Goal: Find specific page/section: Find specific page/section

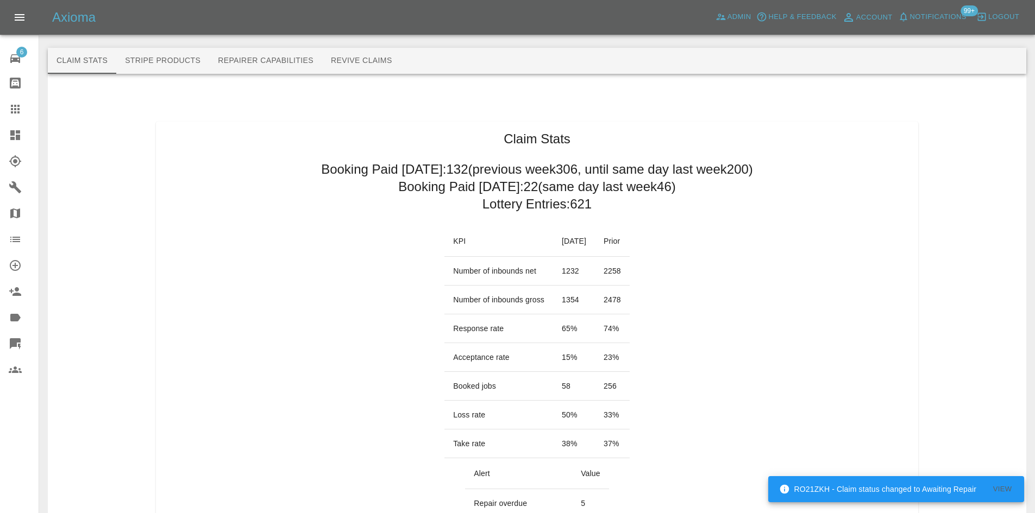
click at [11, 133] on icon at bounding box center [15, 135] width 10 height 10
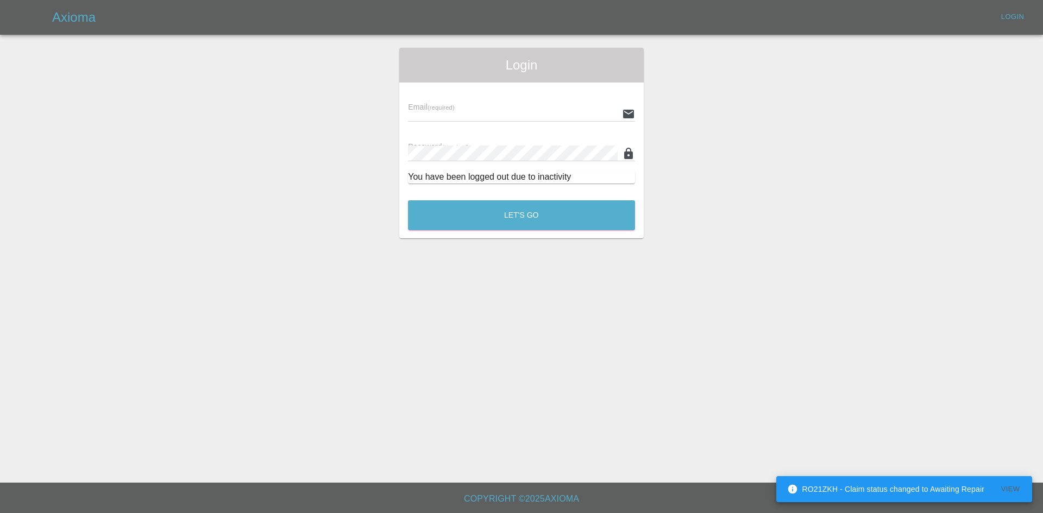
type input "[PERSON_NAME][EMAIL_ADDRESS][PERSON_NAME][DOMAIN_NAME]"
click at [488, 241] on main "Login Email (required) [PERSON_NAME][EMAIL_ADDRESS][PERSON_NAME][DOMAIN_NAME] P…" at bounding box center [521, 241] width 1043 height 483
click at [495, 214] on button "Let's Go" at bounding box center [521, 215] width 227 height 30
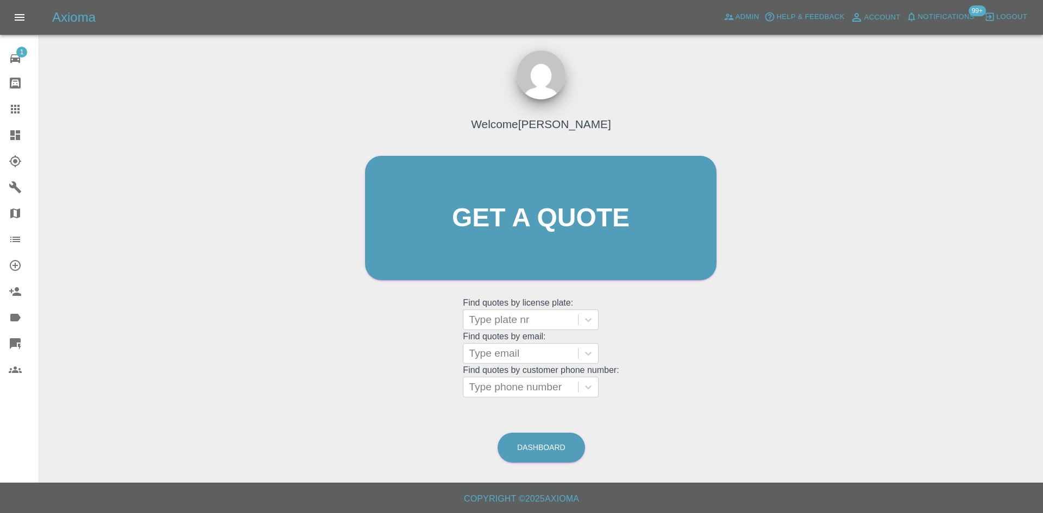
click at [25, 133] on div at bounding box center [24, 135] width 30 height 13
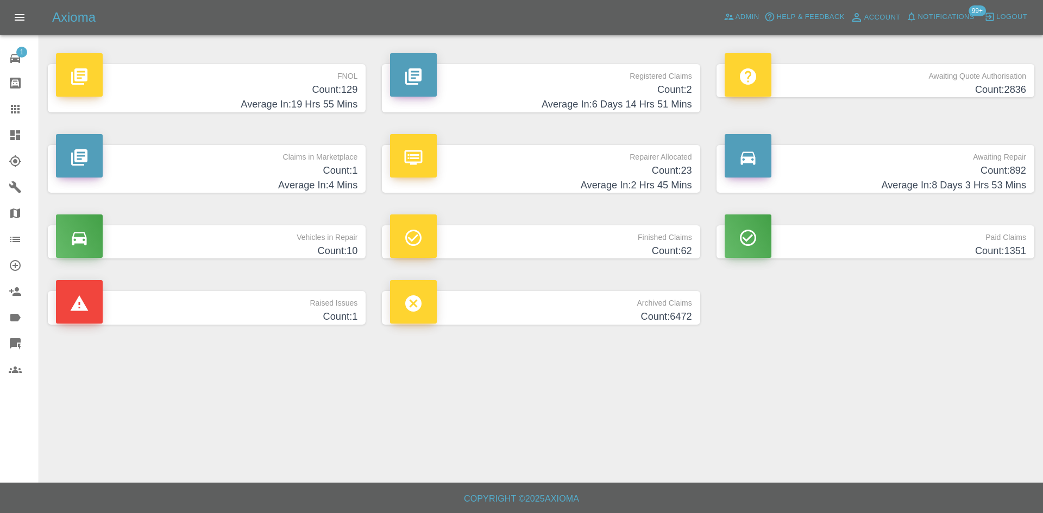
click at [571, 91] on h4 "Count: 2" at bounding box center [540, 90] width 301 height 15
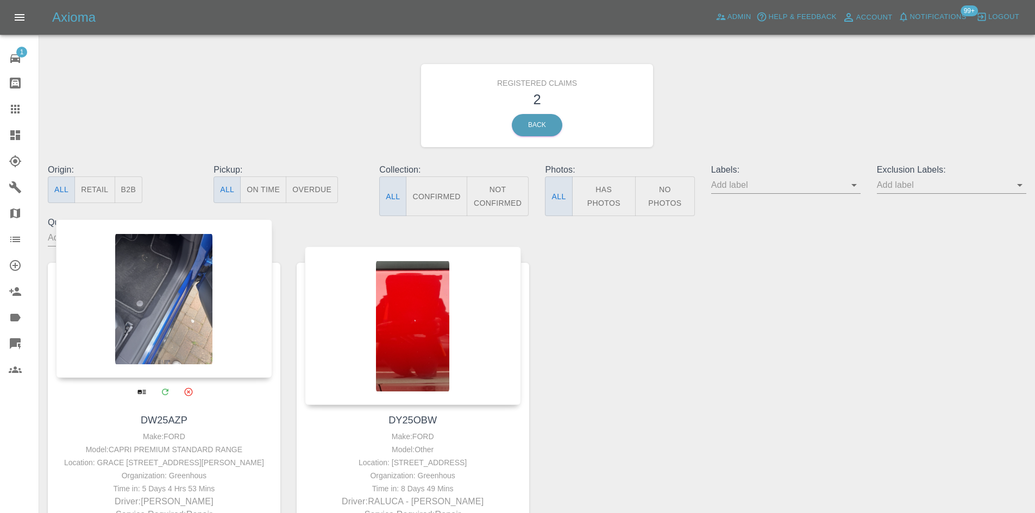
click at [220, 272] on div at bounding box center [164, 298] width 216 height 159
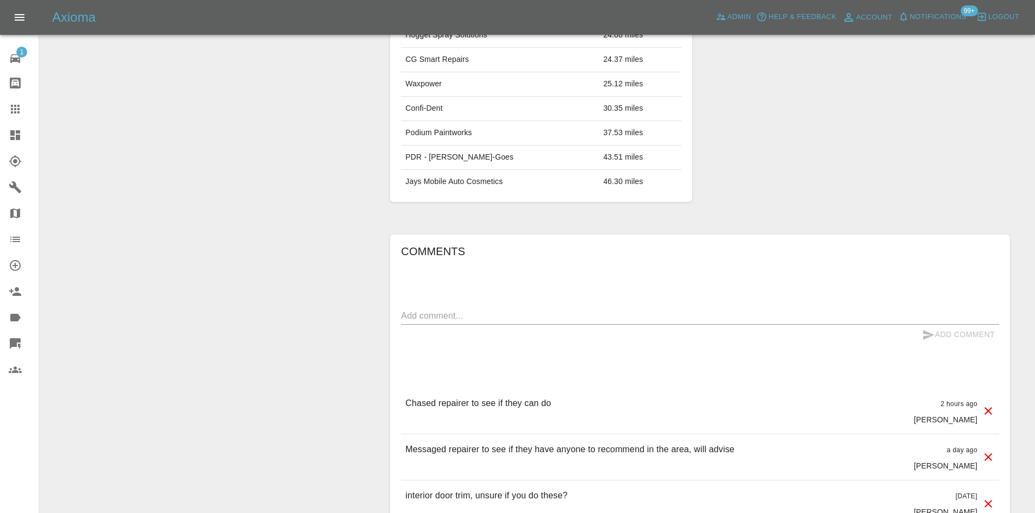
scroll to position [489, 0]
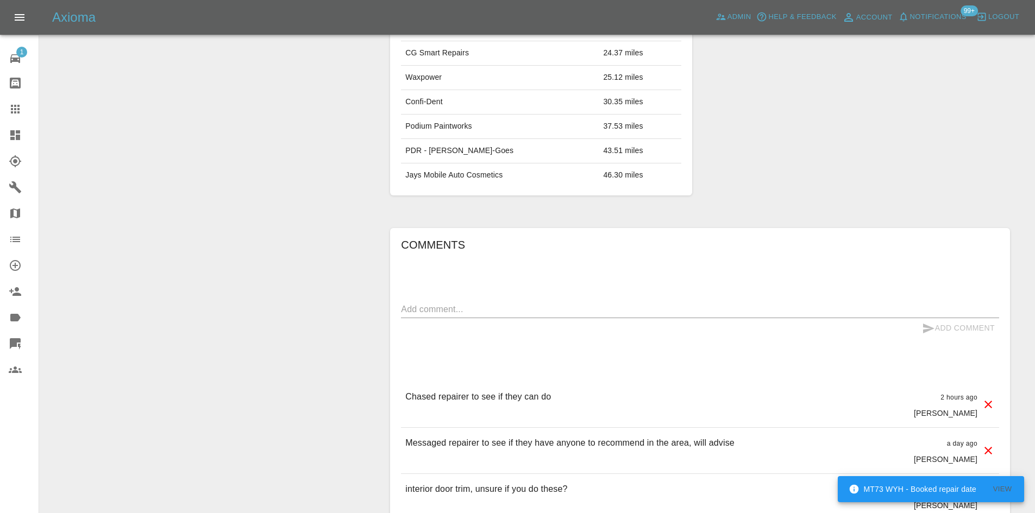
click at [4, 123] on link "Dashboard" at bounding box center [19, 135] width 39 height 26
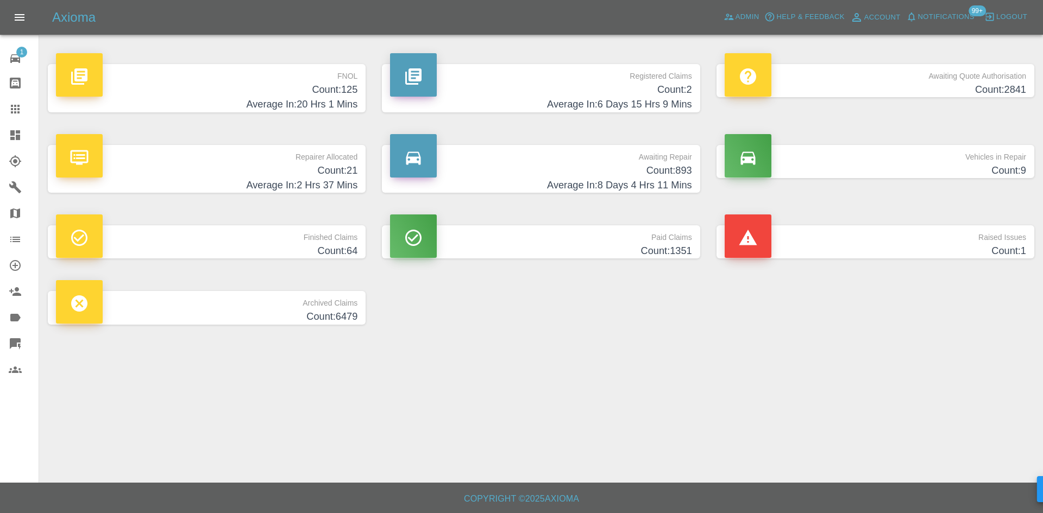
click at [521, 84] on h4 "Count: 2" at bounding box center [540, 90] width 301 height 15
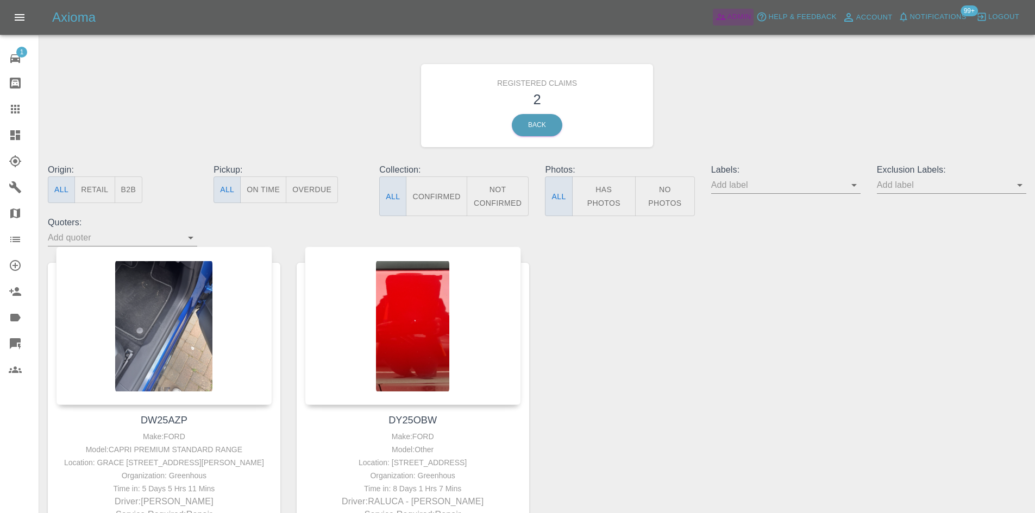
click at [748, 19] on span "Admin" at bounding box center [739, 17] width 24 height 12
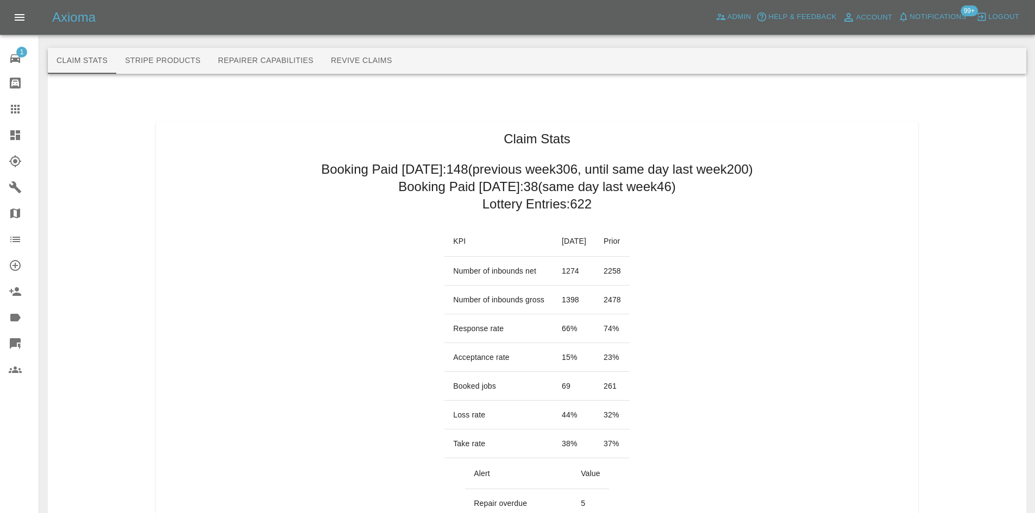
click at [1, 133] on link "Dashboard" at bounding box center [19, 135] width 39 height 26
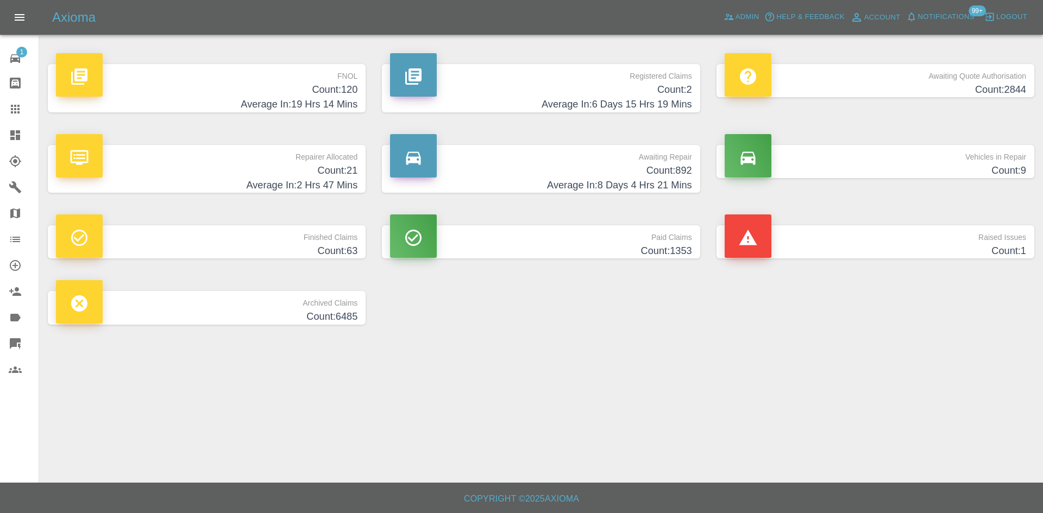
click at [8, 332] on link "Quick Quote" at bounding box center [19, 344] width 39 height 26
